Goal: Information Seeking & Learning: Learn about a topic

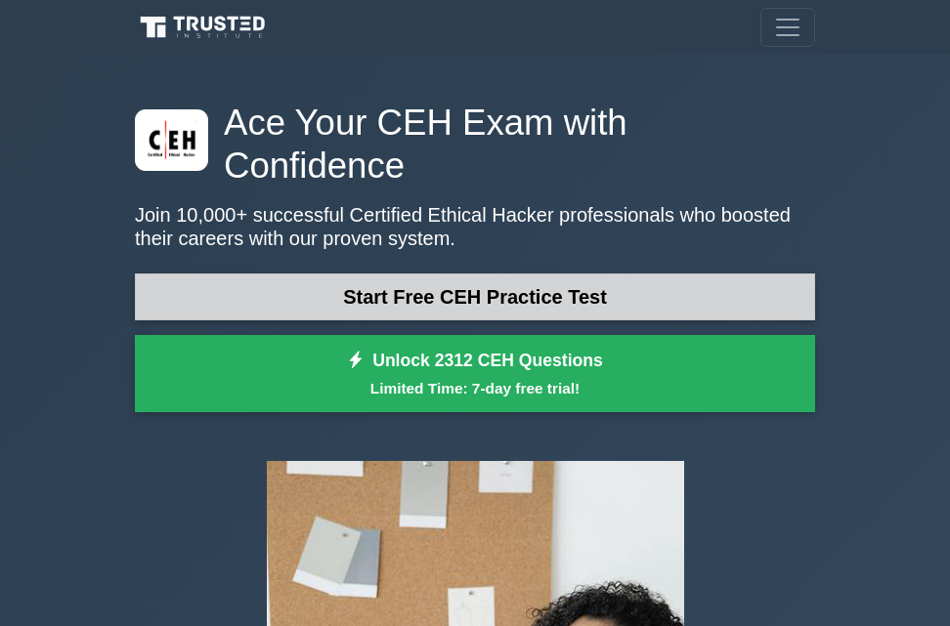
click at [571, 274] on link "Start Free CEH Practice Test" at bounding box center [475, 297] width 680 height 47
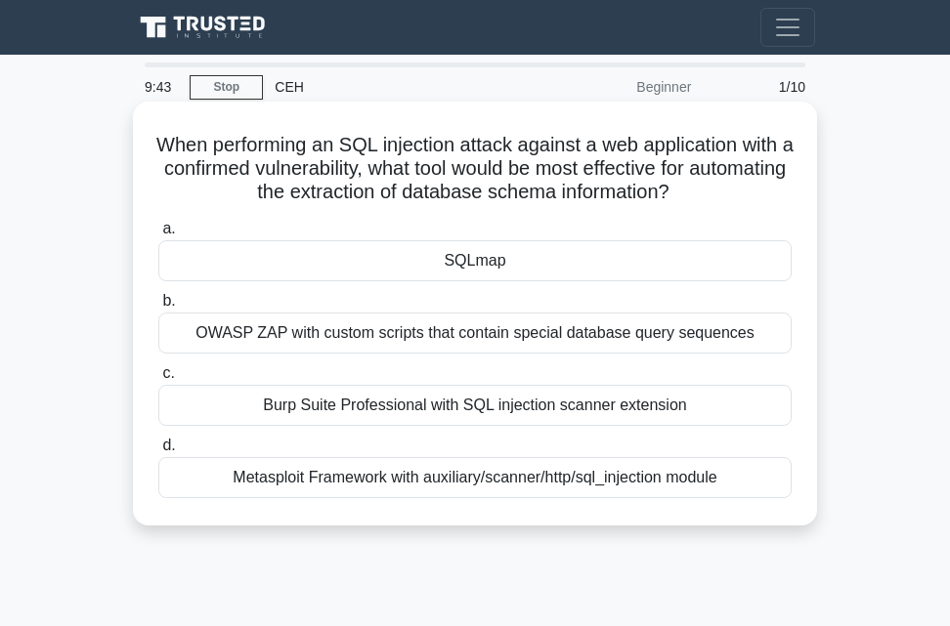
drag, startPoint x: 0, startPoint y: 0, endPoint x: 424, endPoint y: 485, distance: 644.0
click at [424, 485] on div "a. SQLmap b. OWASP ZAP with custom scripts that contain special database query …" at bounding box center [475, 357] width 657 height 289
click at [492, 242] on div "SQLmap" at bounding box center [474, 260] width 633 height 41
click at [158, 235] on input "a. SQLmap" at bounding box center [158, 229] width 0 height 13
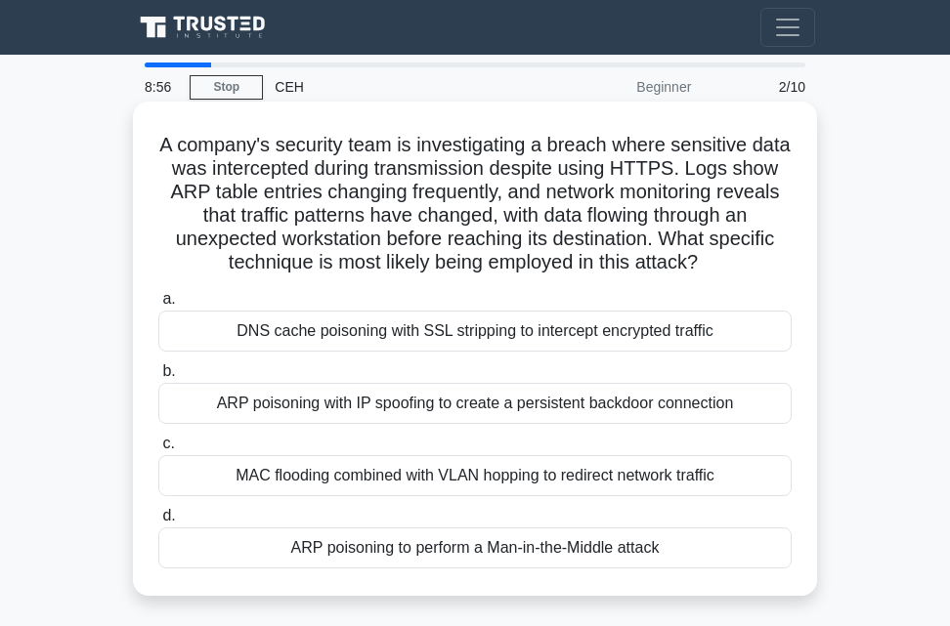
click at [475, 264] on h5 "A company's security team is investigating a breach where sensitive data was in…" at bounding box center [474, 204] width 637 height 143
click at [478, 267] on h5 "A company's security team is investigating a breach where sensitive data was in…" at bounding box center [474, 204] width 637 height 143
click at [284, 405] on div "ARP poisoning with IP spoofing to create a persistent backdoor connection" at bounding box center [474, 403] width 633 height 41
click at [158, 378] on input "b. ARP poisoning with IP spoofing to create a persistent backdoor connection" at bounding box center [158, 371] width 0 height 13
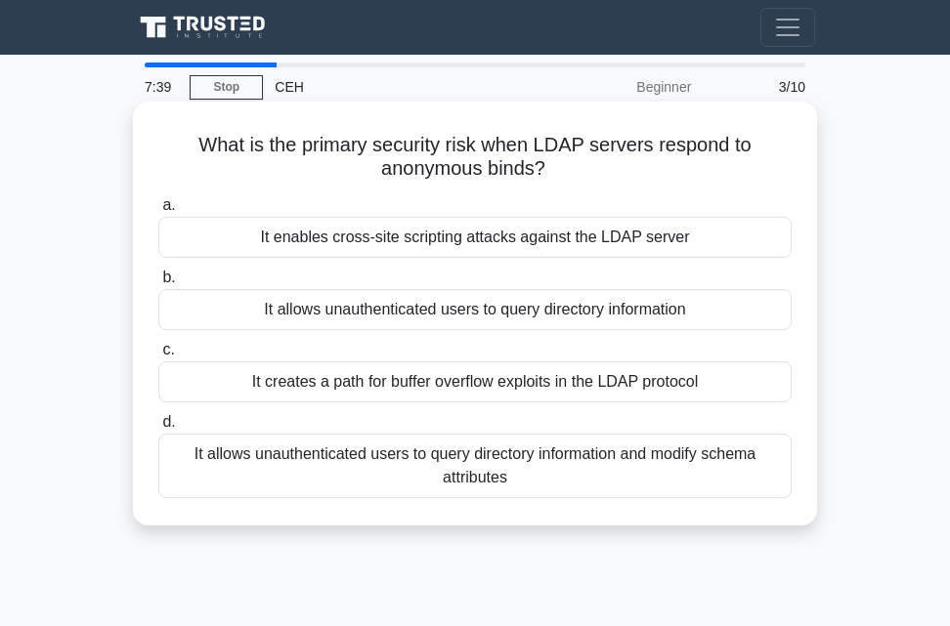
click at [358, 304] on div "It allows unauthenticated users to query directory information" at bounding box center [474, 309] width 633 height 41
click at [158, 284] on input "b. It allows unauthenticated users to query directory information" at bounding box center [158, 278] width 0 height 13
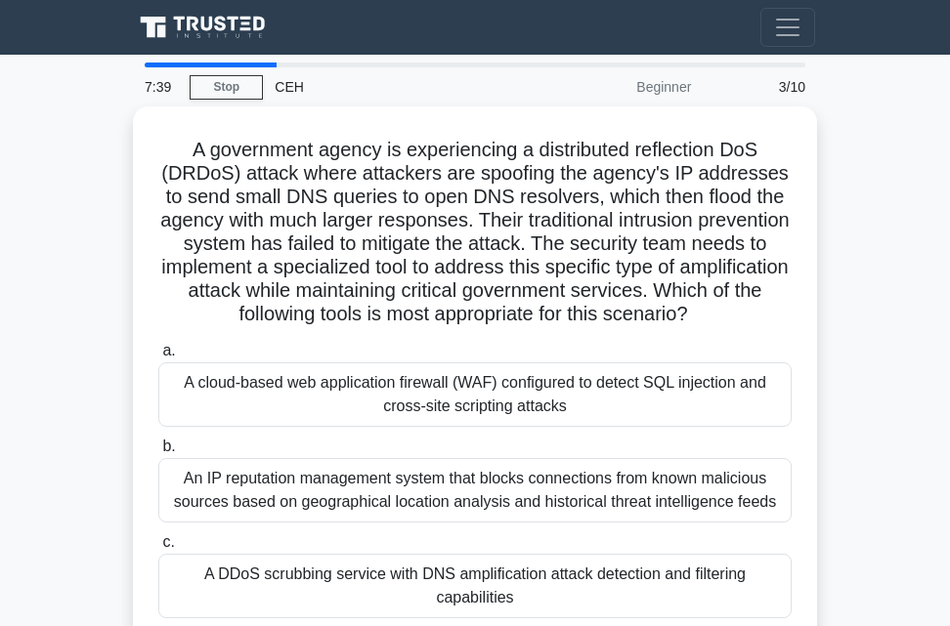
click at [358, 304] on h5 "A government agency is experiencing a distributed reflection DoS (DRDoS) attack…" at bounding box center [474, 233] width 637 height 190
click at [939, 197] on main "6:57 Stop CEH Beginner 4/10 A government agency is experiencing a distributed r…" at bounding box center [475, 551] width 950 height 993
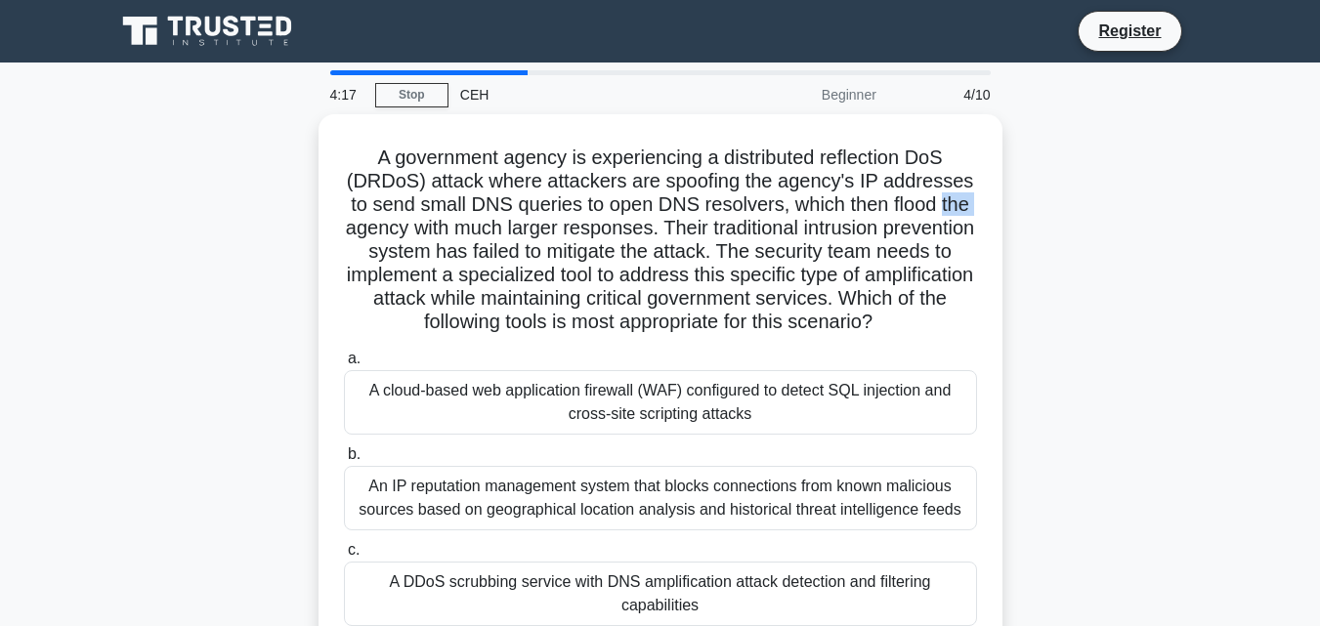
scroll to position [9, 0]
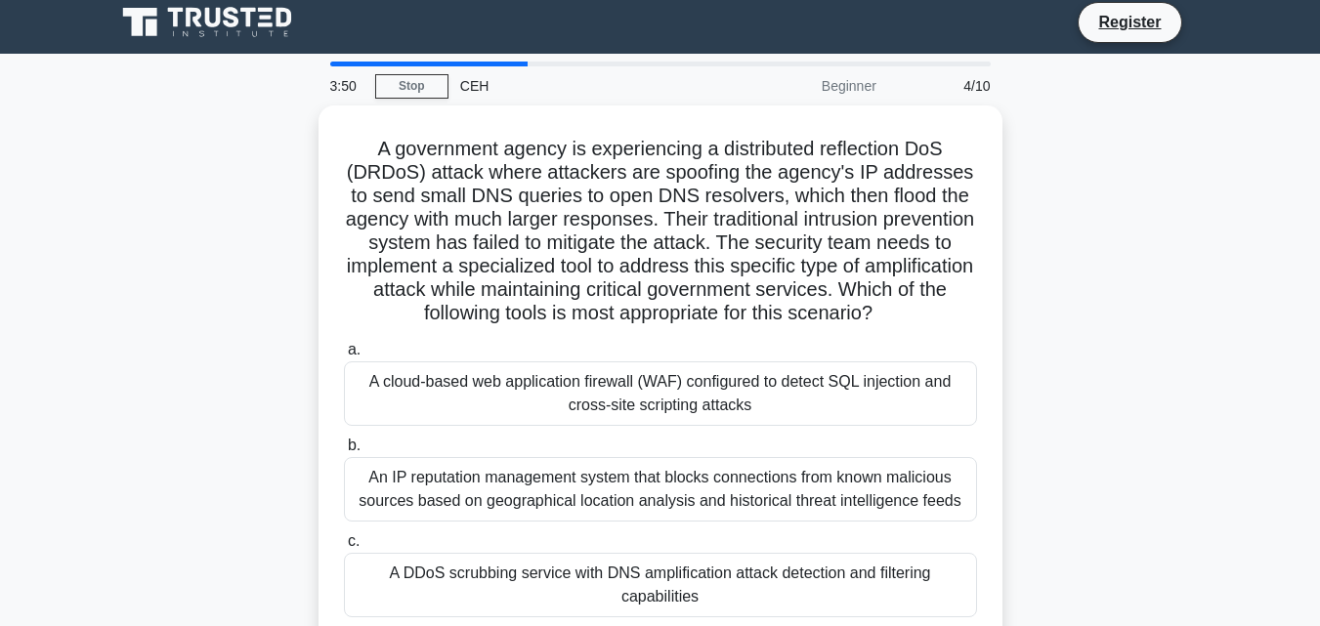
click at [949, 63] on main "3:50 Stop CEH Beginner 4/10 A government agency is experiencing a distributed r…" at bounding box center [660, 550] width 1320 height 993
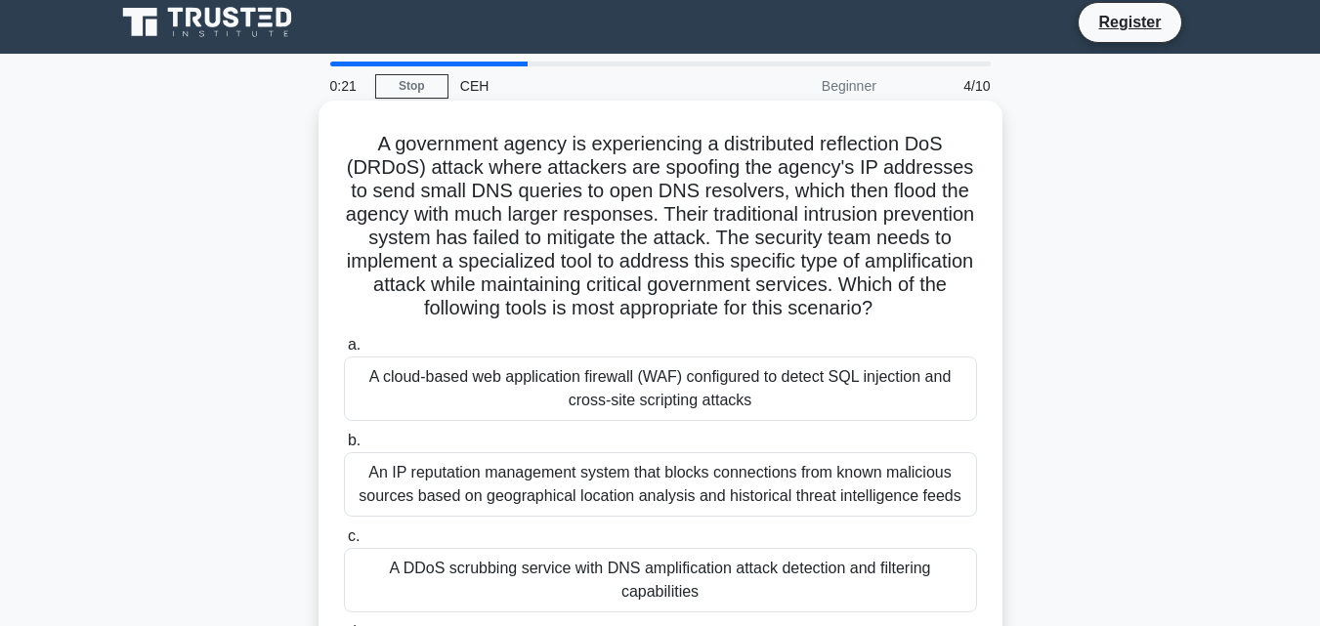
click at [633, 390] on div "A cloud-based web application firewall (WAF) configured to detect SQL injection…" at bounding box center [660, 389] width 633 height 64
click at [344, 352] on input "a. A cloud-based web application firewall (WAF) configured to detect SQL inject…" at bounding box center [344, 345] width 0 height 13
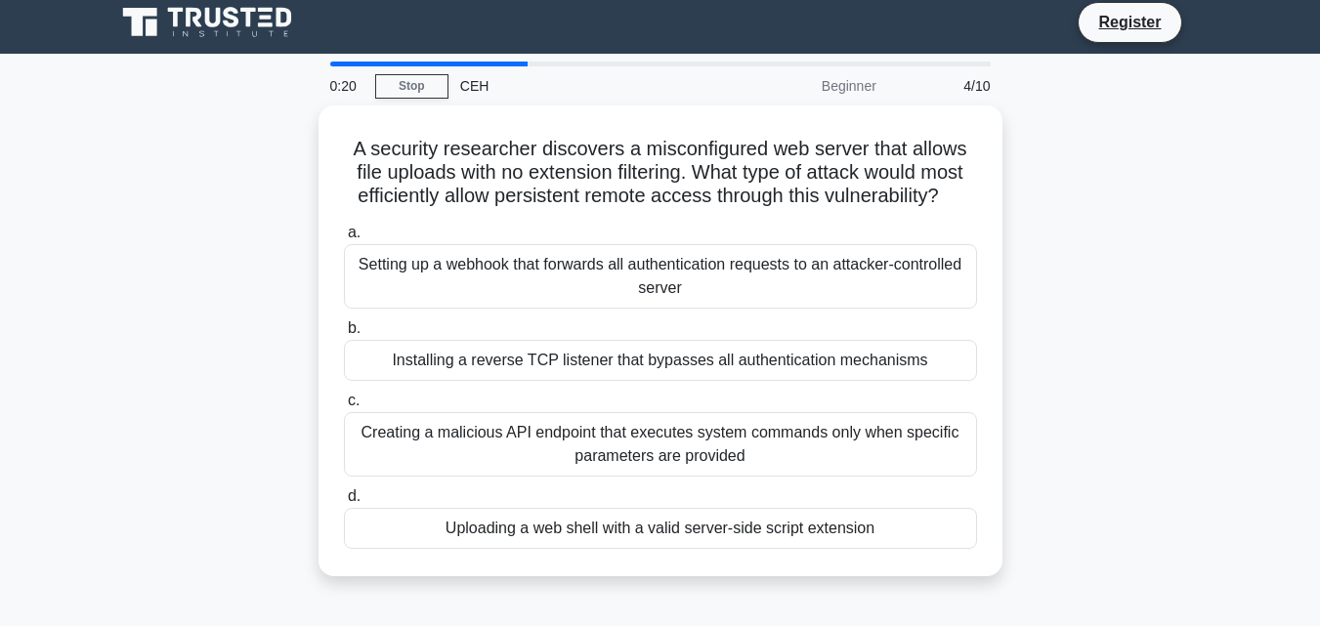
scroll to position [0, 0]
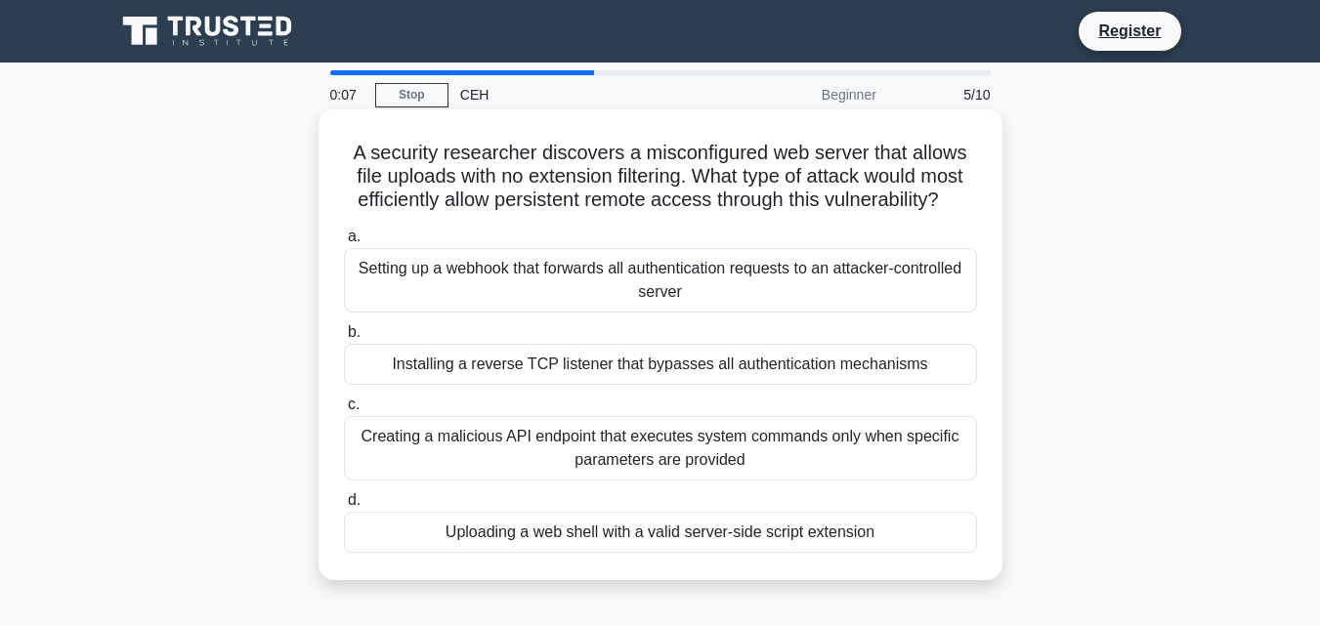
click at [634, 367] on div "Installing a reverse TCP listener that bypasses all authentication mechanisms" at bounding box center [660, 364] width 633 height 41
click at [344, 339] on input "b. Installing a reverse TCP listener that bypasses all authentication mechanisms" at bounding box center [344, 332] width 0 height 13
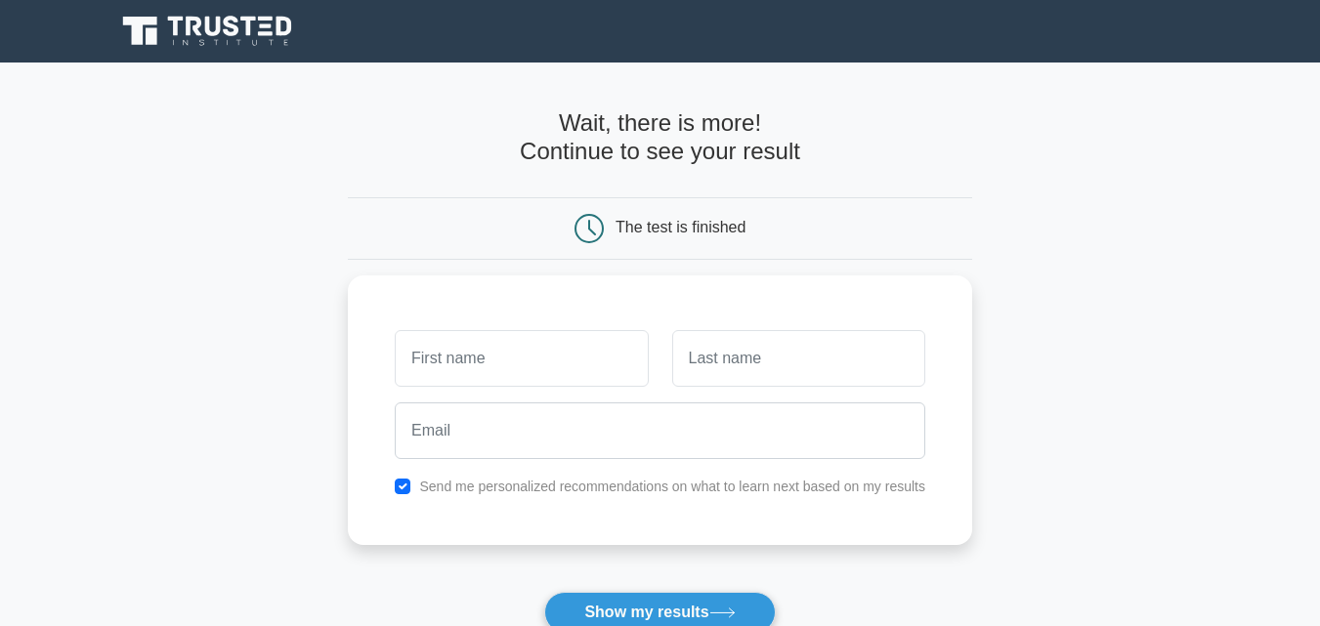
click at [173, 182] on main "Wait, there is more! Continue to see your result The test is finished and the" at bounding box center [660, 415] width 1320 height 704
click at [578, 235] on icon at bounding box center [589, 228] width 27 height 27
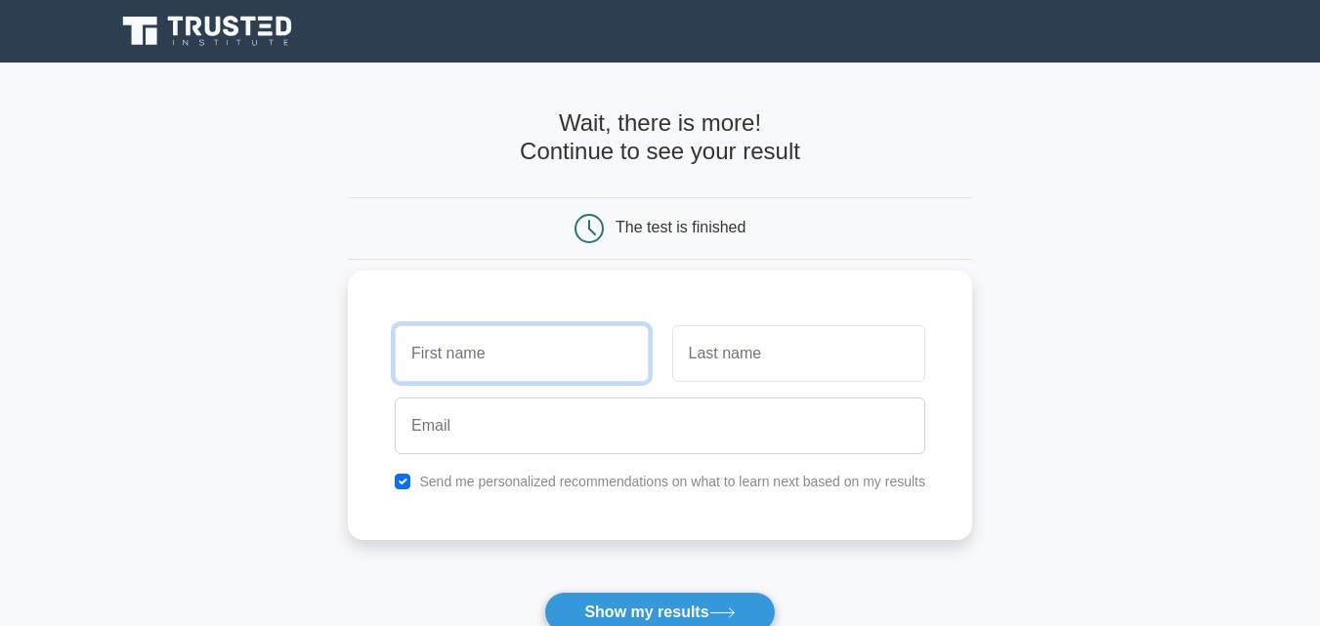
click at [505, 356] on input "text" at bounding box center [521, 353] width 253 height 57
type input "SUNITA"
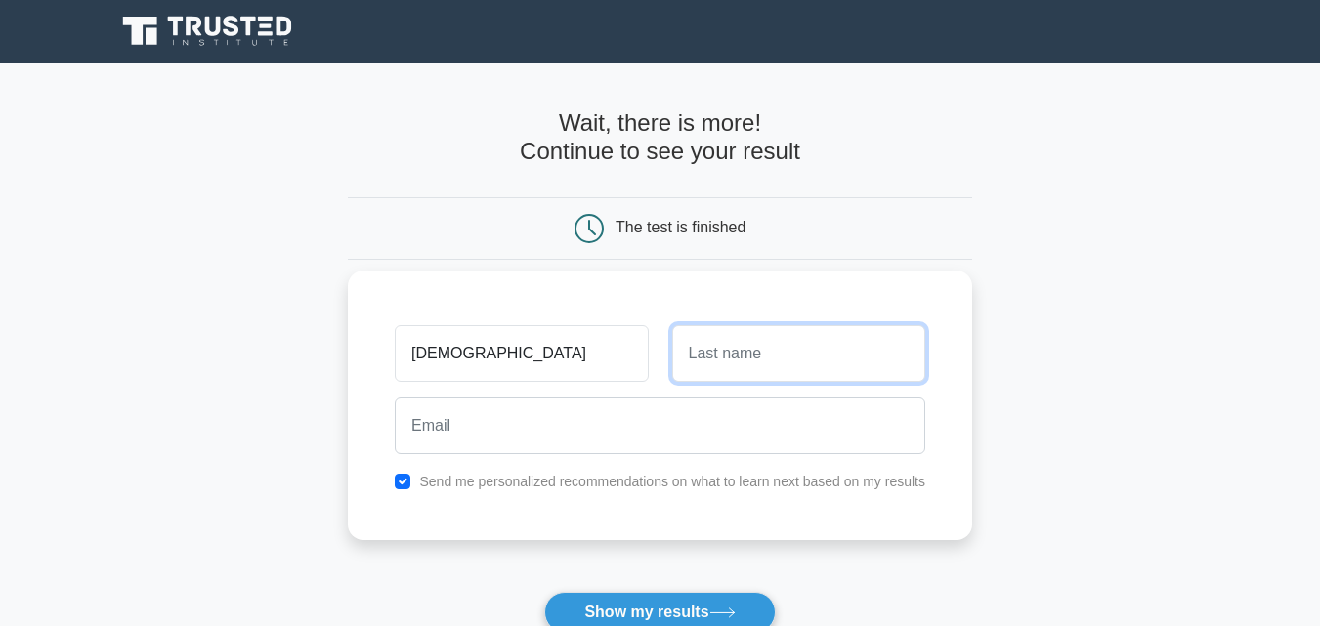
click at [739, 358] on input "text" at bounding box center [798, 353] width 253 height 57
type input "PRADHAN"
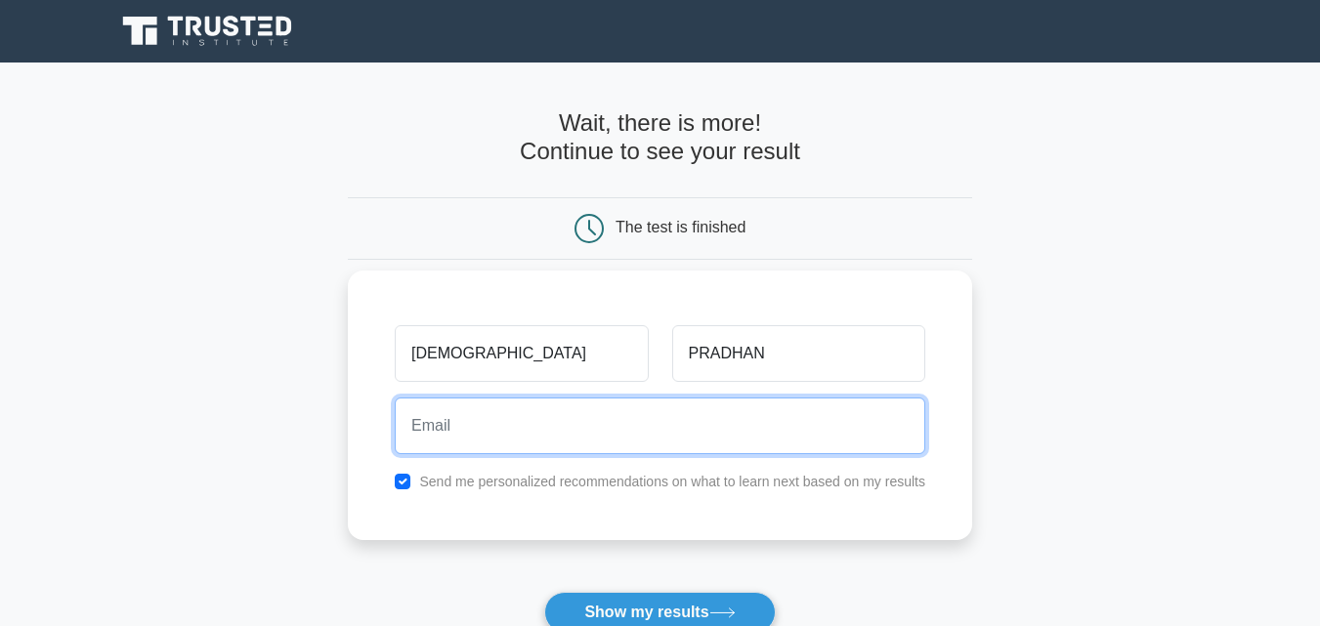
click at [448, 452] on input "email" at bounding box center [660, 426] width 531 height 57
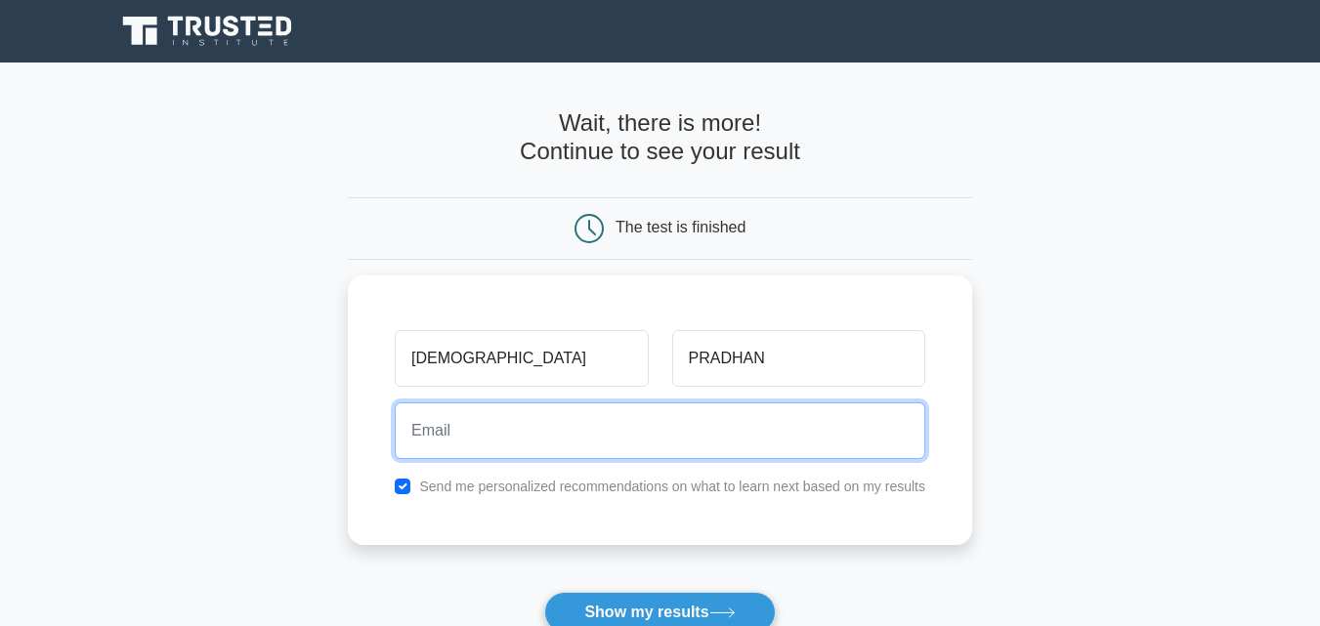
type input "sunitapradhan0510@gmail.com"
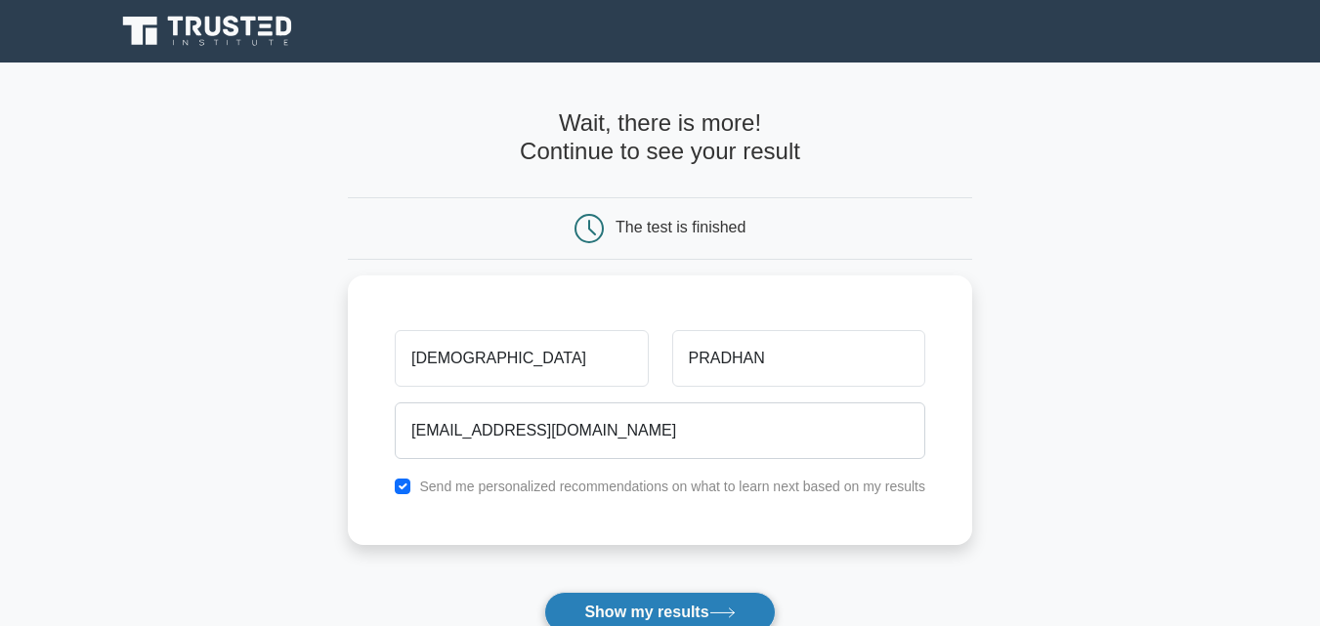
click at [660, 609] on button "Show my results" at bounding box center [659, 612] width 231 height 41
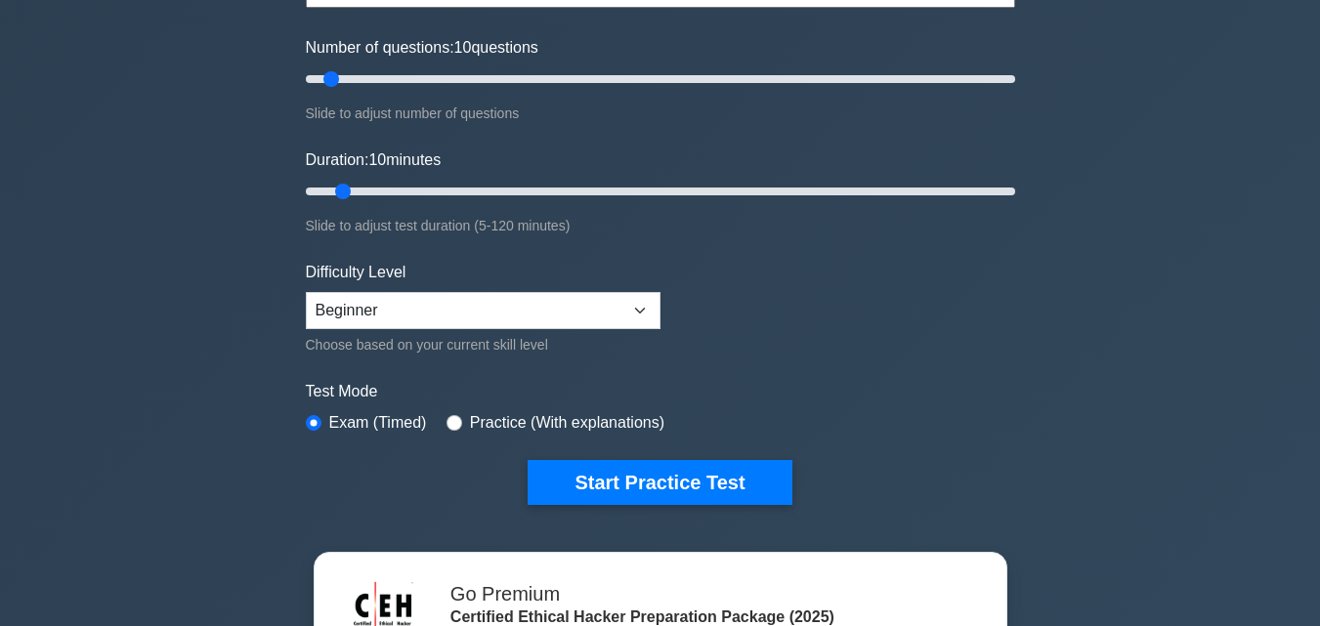
scroll to position [274, 0]
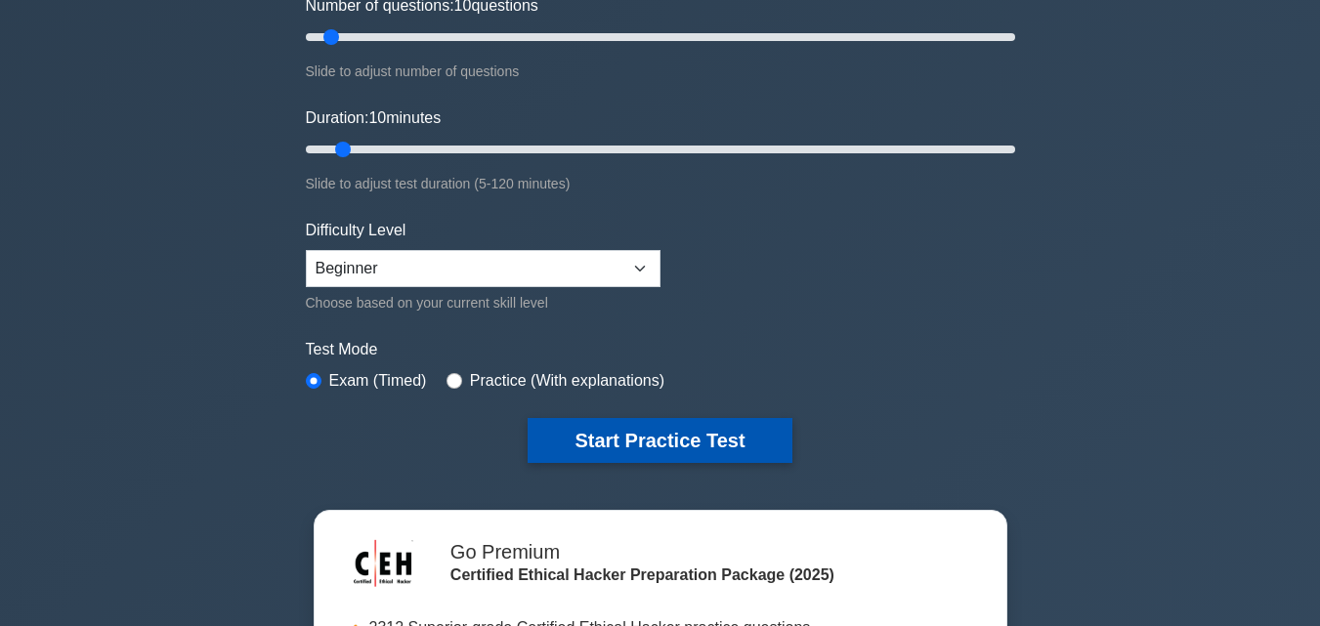
click at [676, 438] on button "Start Practice Test" at bounding box center [660, 440] width 264 height 45
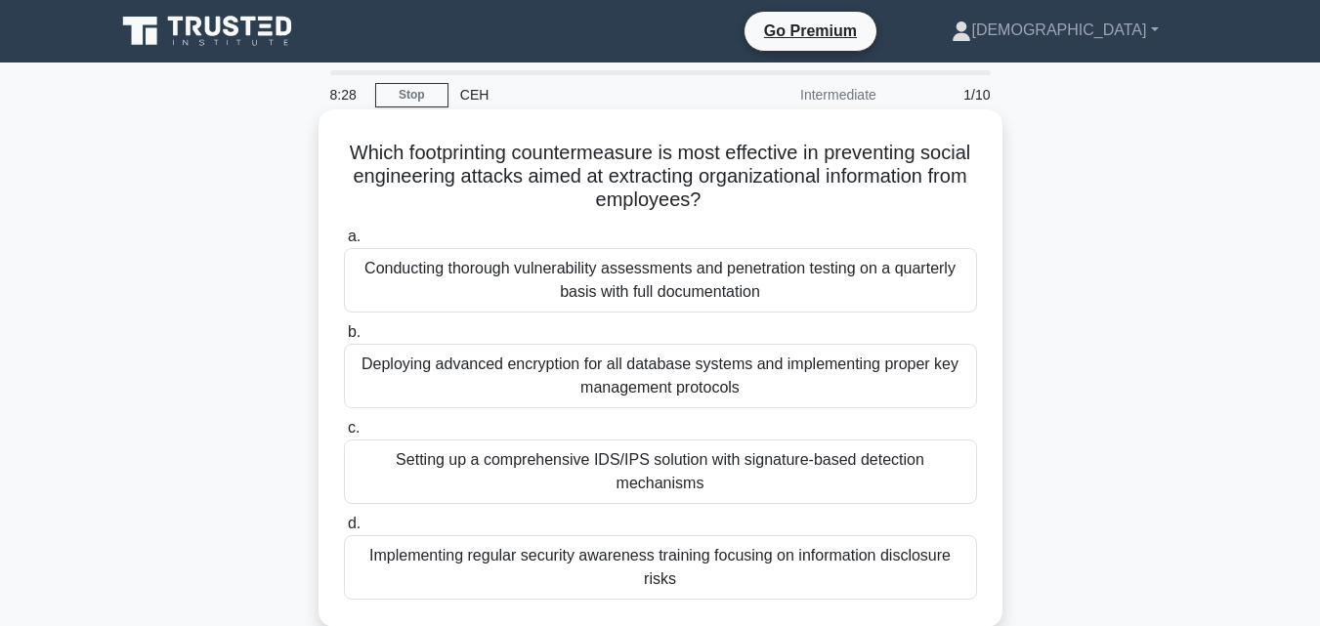
click at [742, 380] on div "Deploying advanced encryption for all database systems and implementing proper …" at bounding box center [660, 376] width 633 height 64
click at [344, 339] on input "b. Deploying advanced encryption for all database systems and implementing prop…" at bounding box center [344, 332] width 0 height 13
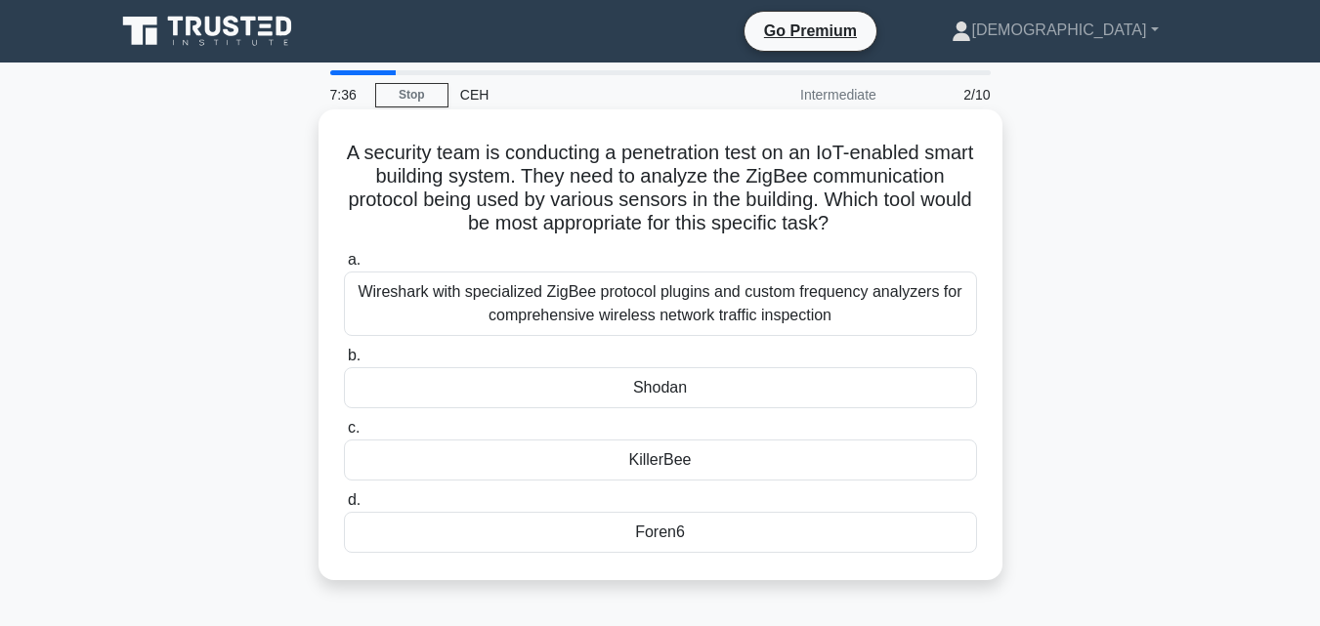
click at [641, 475] on div "KillerBee" at bounding box center [660, 460] width 633 height 41
click at [344, 435] on input "c. KillerBee" at bounding box center [344, 428] width 0 height 13
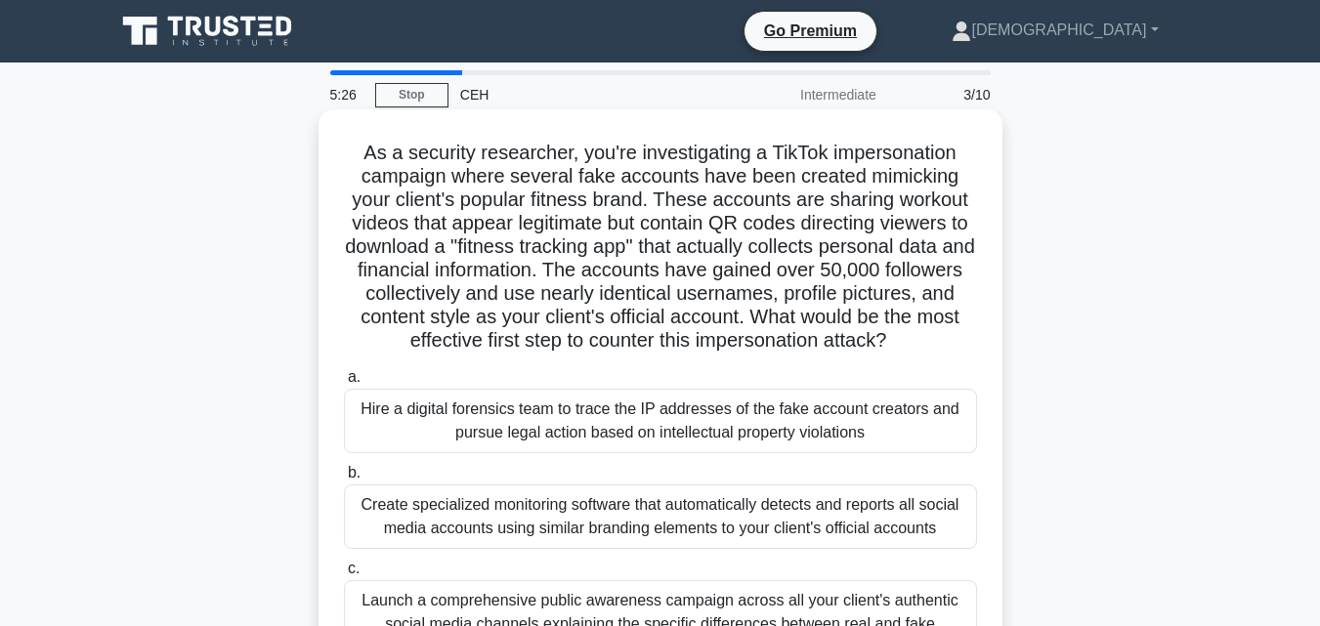
click at [641, 538] on div "Create specialized monitoring software that automatically detects and reports a…" at bounding box center [660, 517] width 633 height 64
click at [344, 480] on input "b. Create specialized monitoring software that automatically detects and report…" at bounding box center [344, 473] width 0 height 13
